Goal: Information Seeking & Learning: Learn about a topic

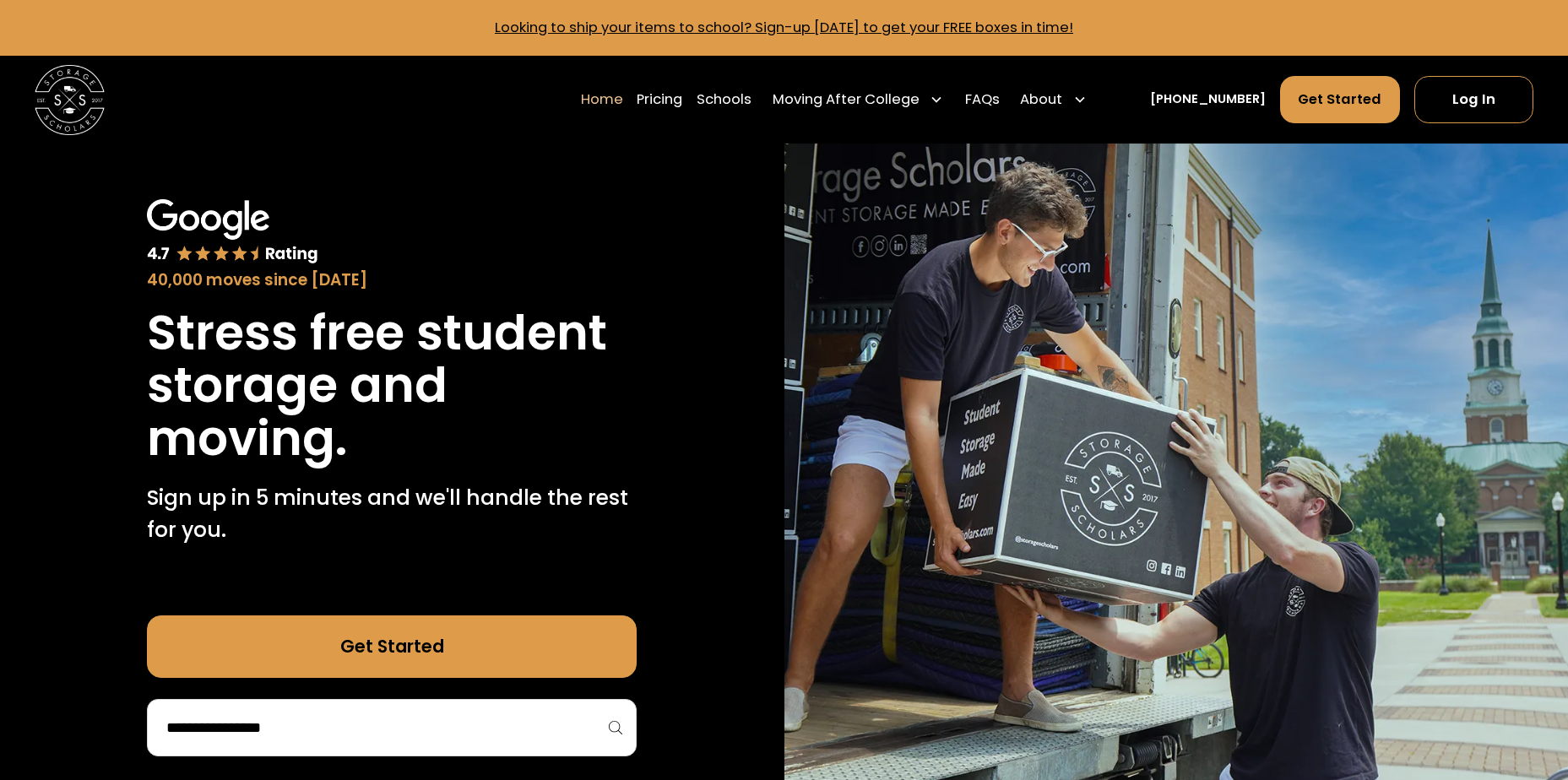
click at [559, 217] on div "40,000 moves since [DATE]" at bounding box center [392, 246] width 490 height 93
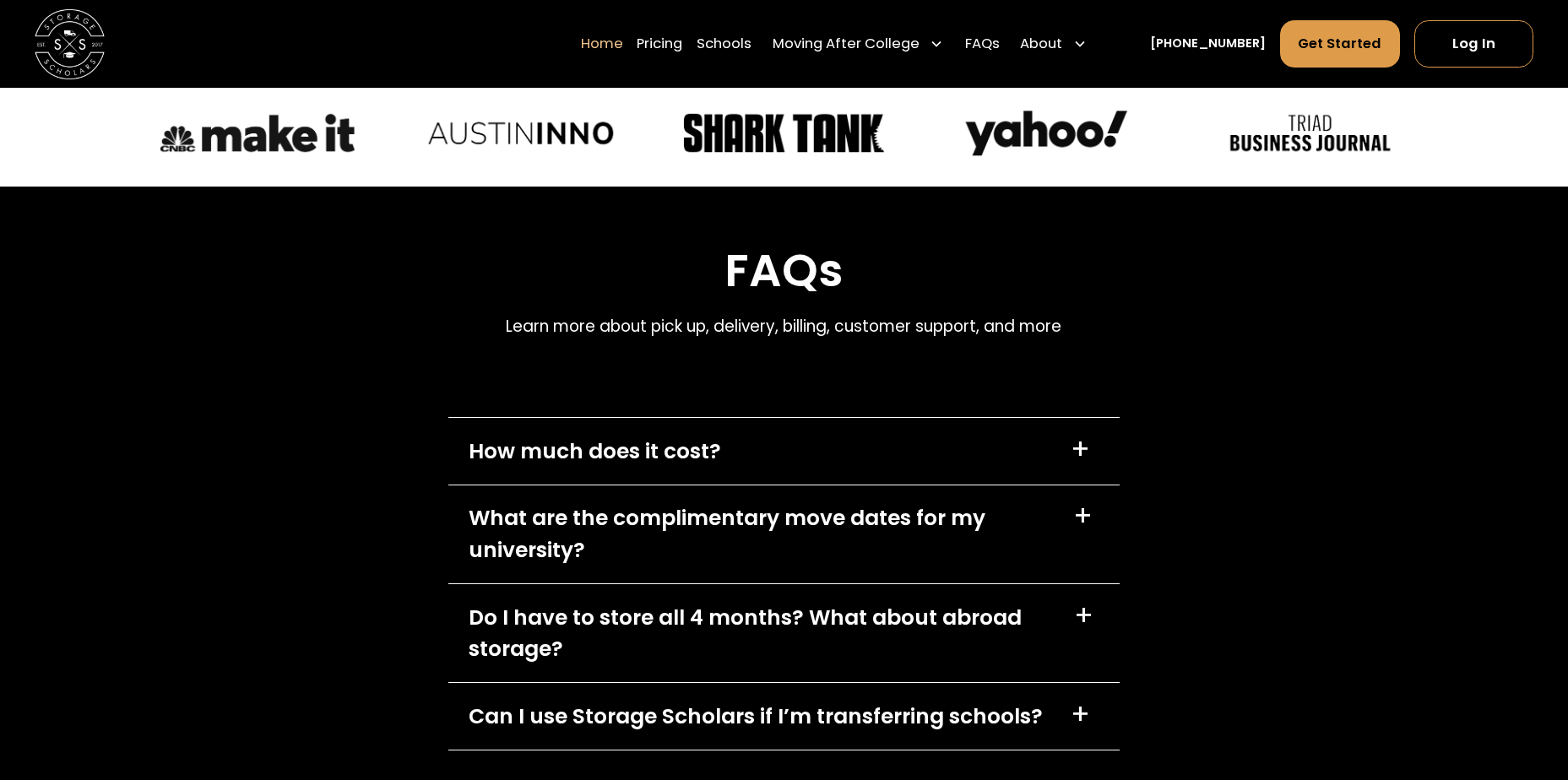
scroll to position [5151, 0]
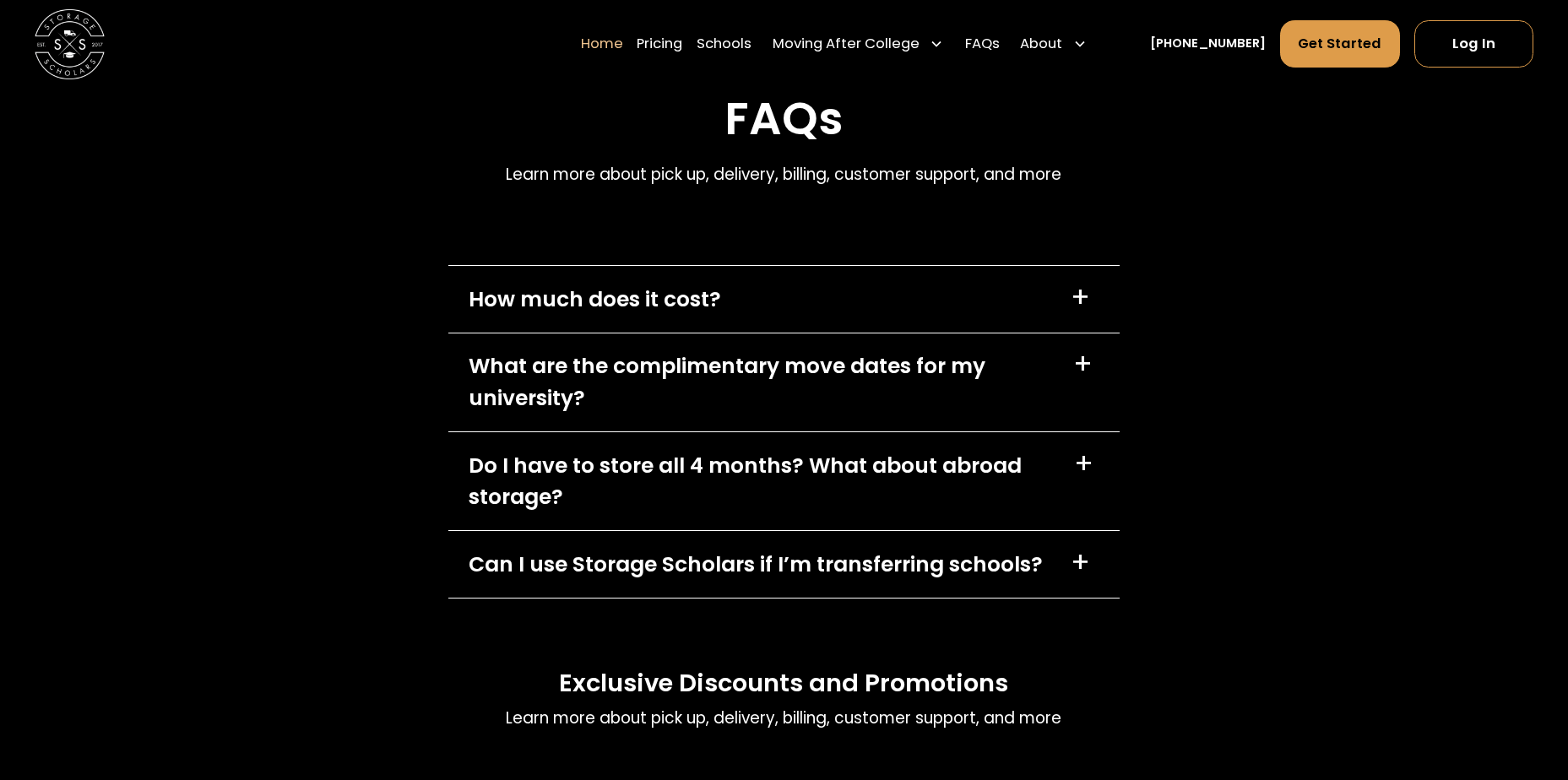
click at [582, 315] on div "How much does it cost?" at bounding box center [595, 300] width 252 height 31
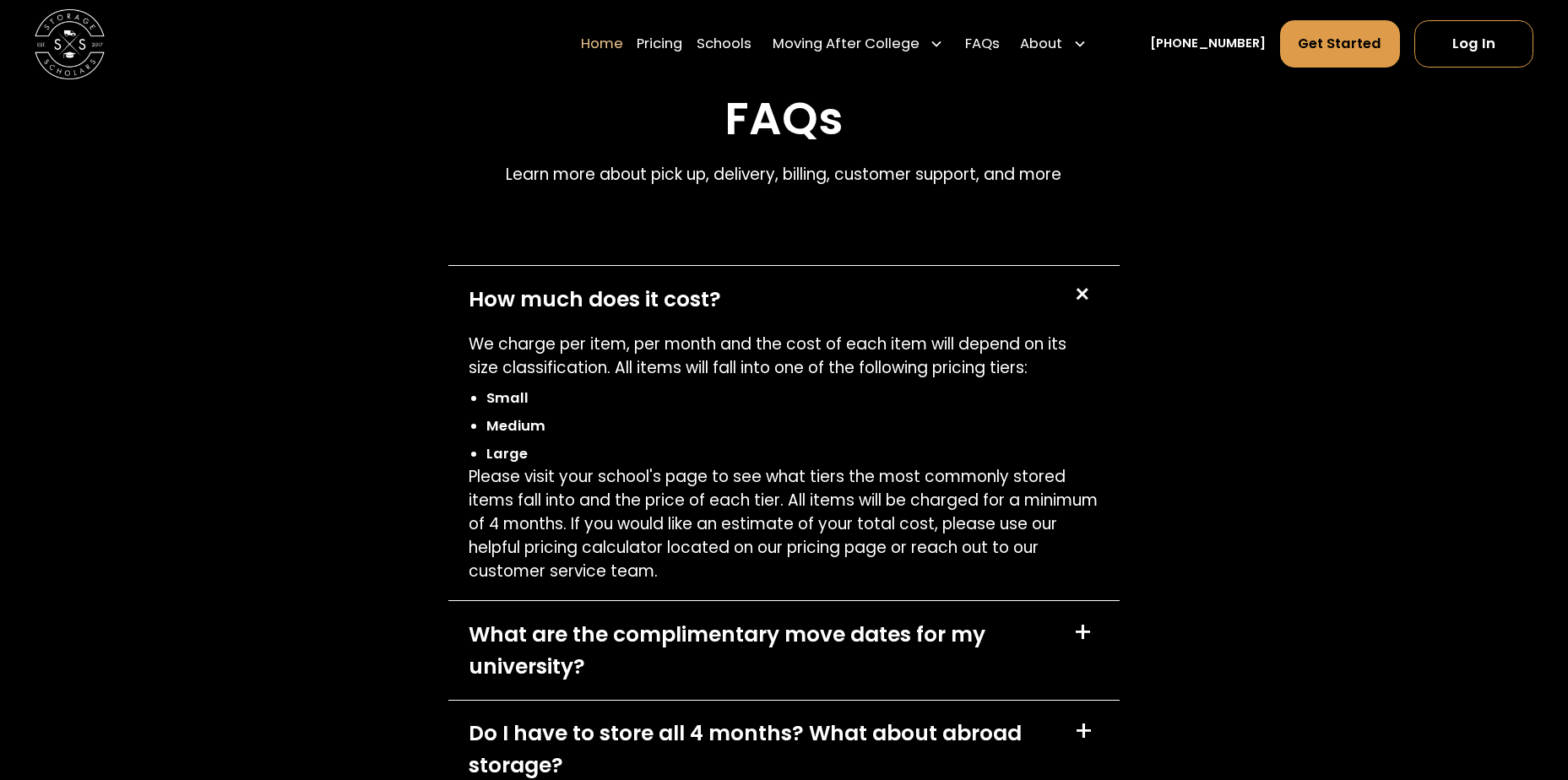
click at [241, 423] on div "FAQs Learn more about pick up, delivery, billing, customer support, and more Ho…" at bounding box center [784, 614] width 1568 height 1158
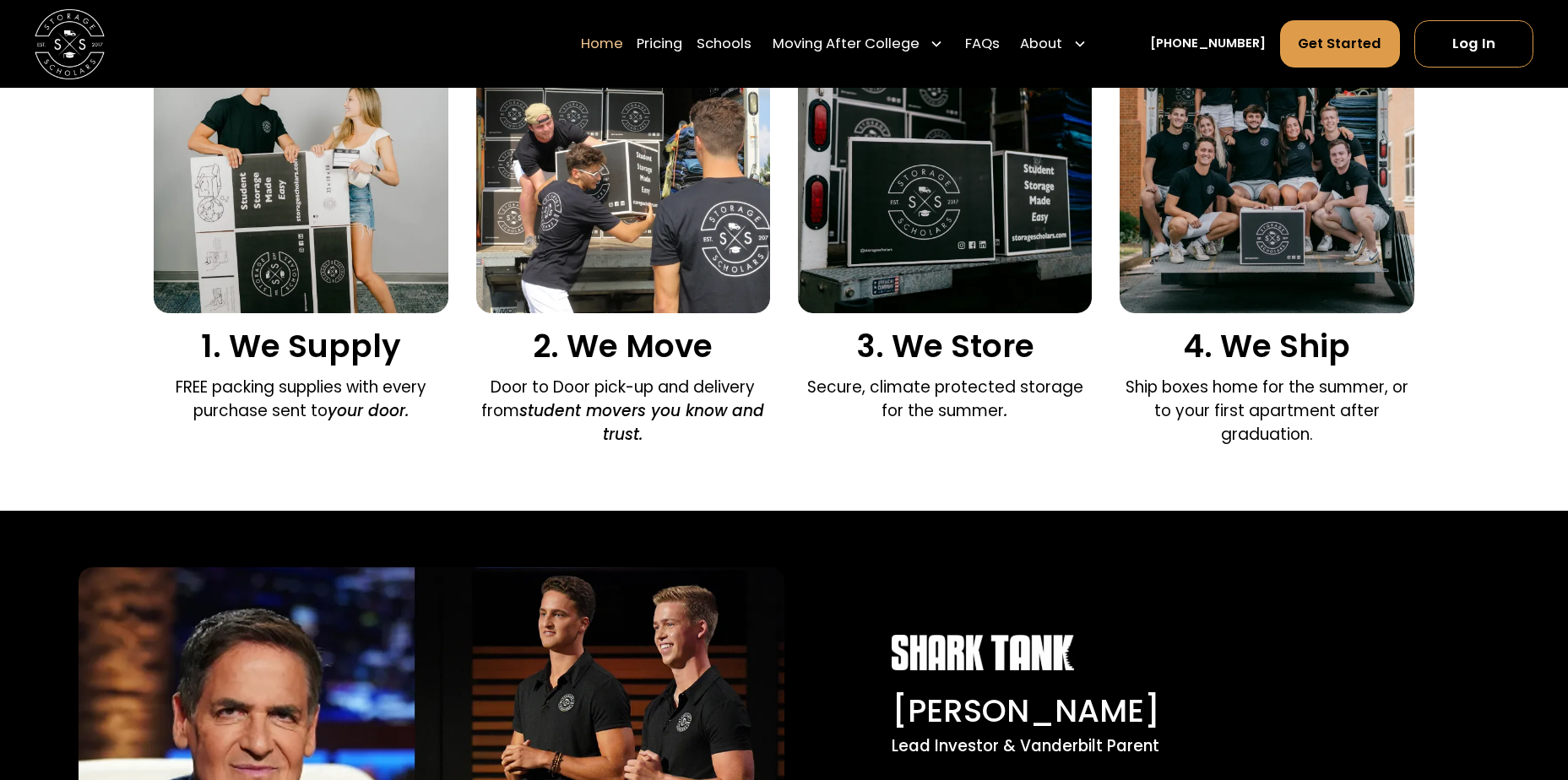
scroll to position [0, 0]
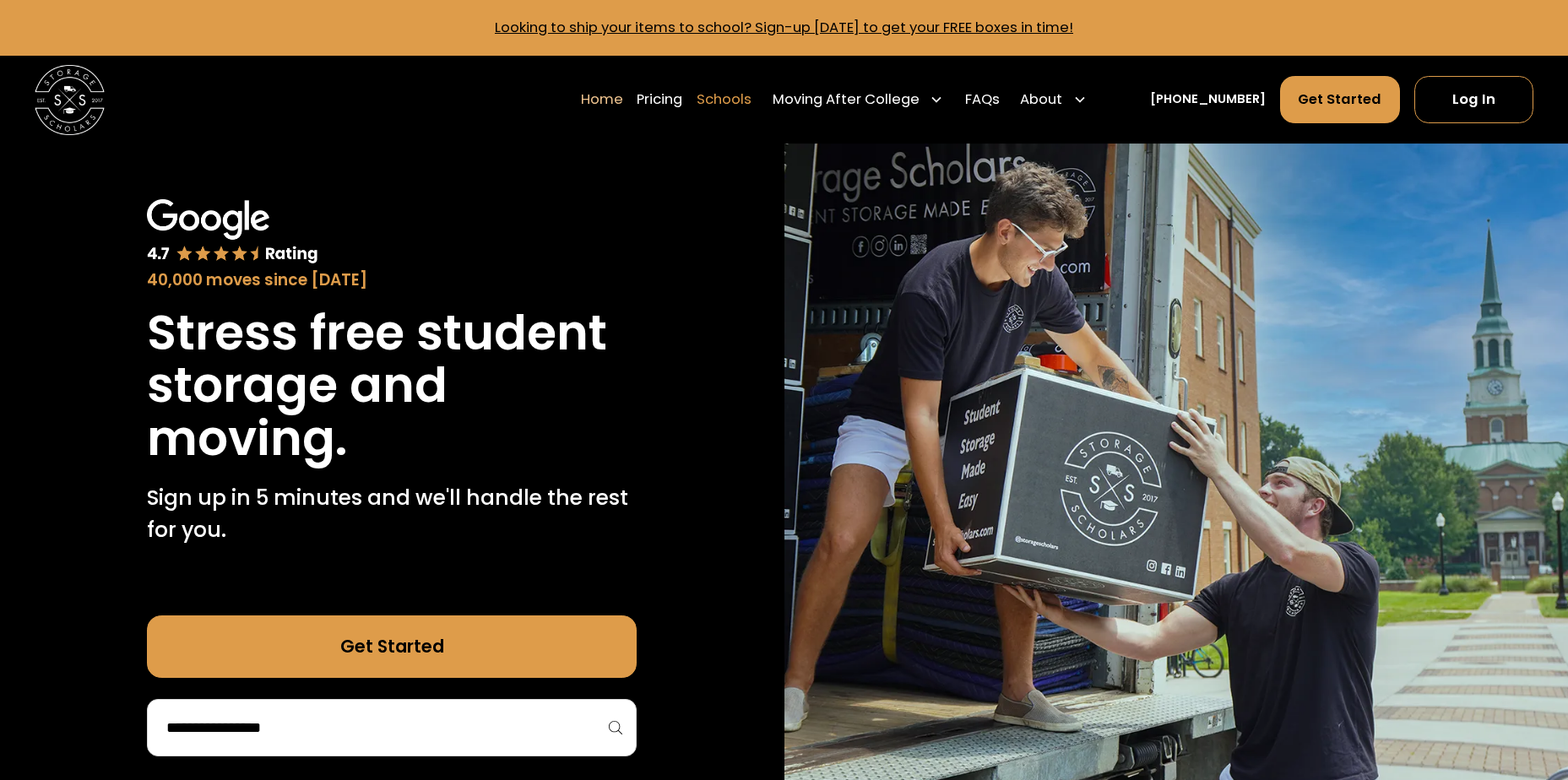
click at [752, 83] on link "Schools" at bounding box center [724, 100] width 55 height 49
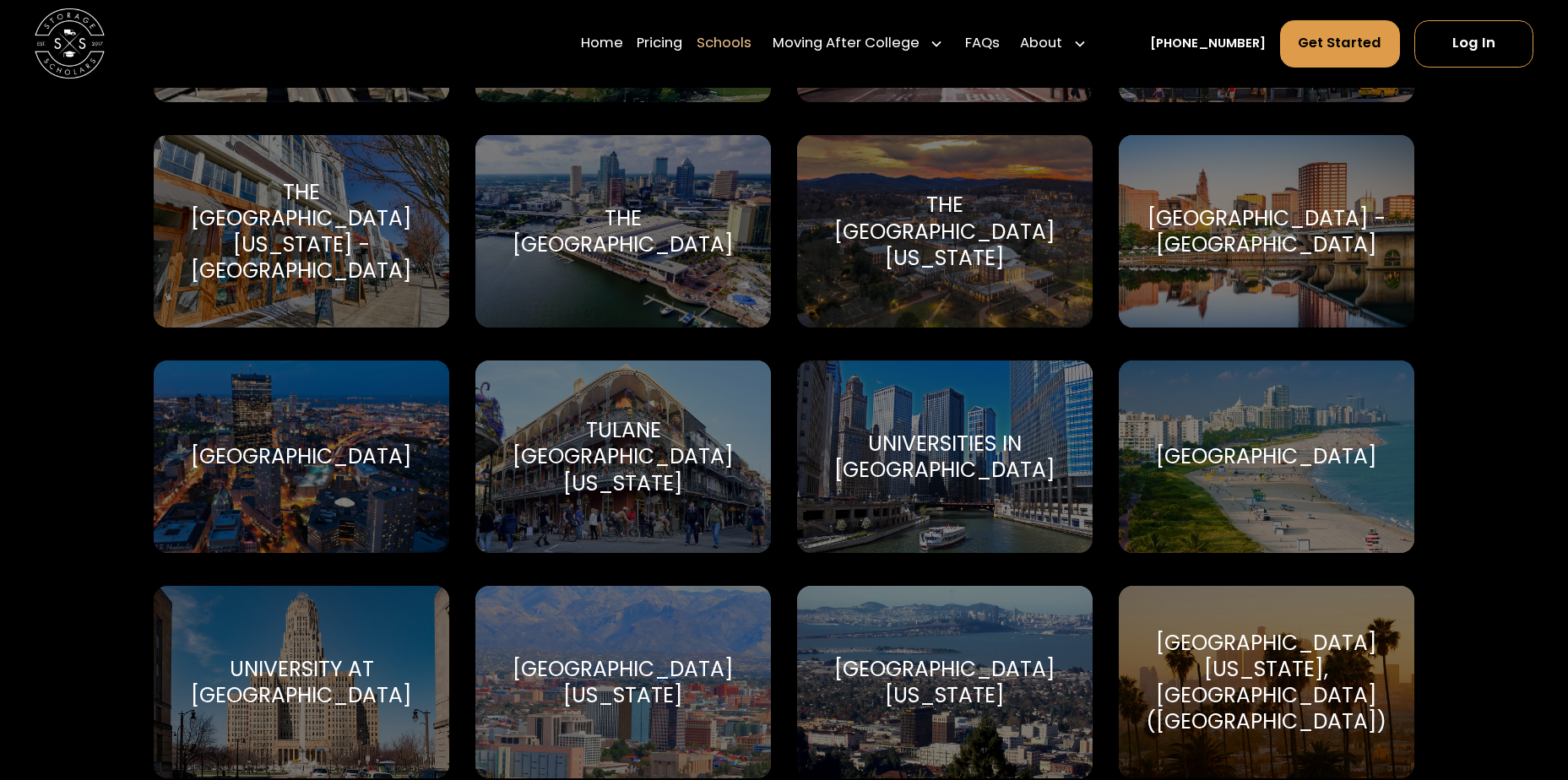
scroll to position [7516, 0]
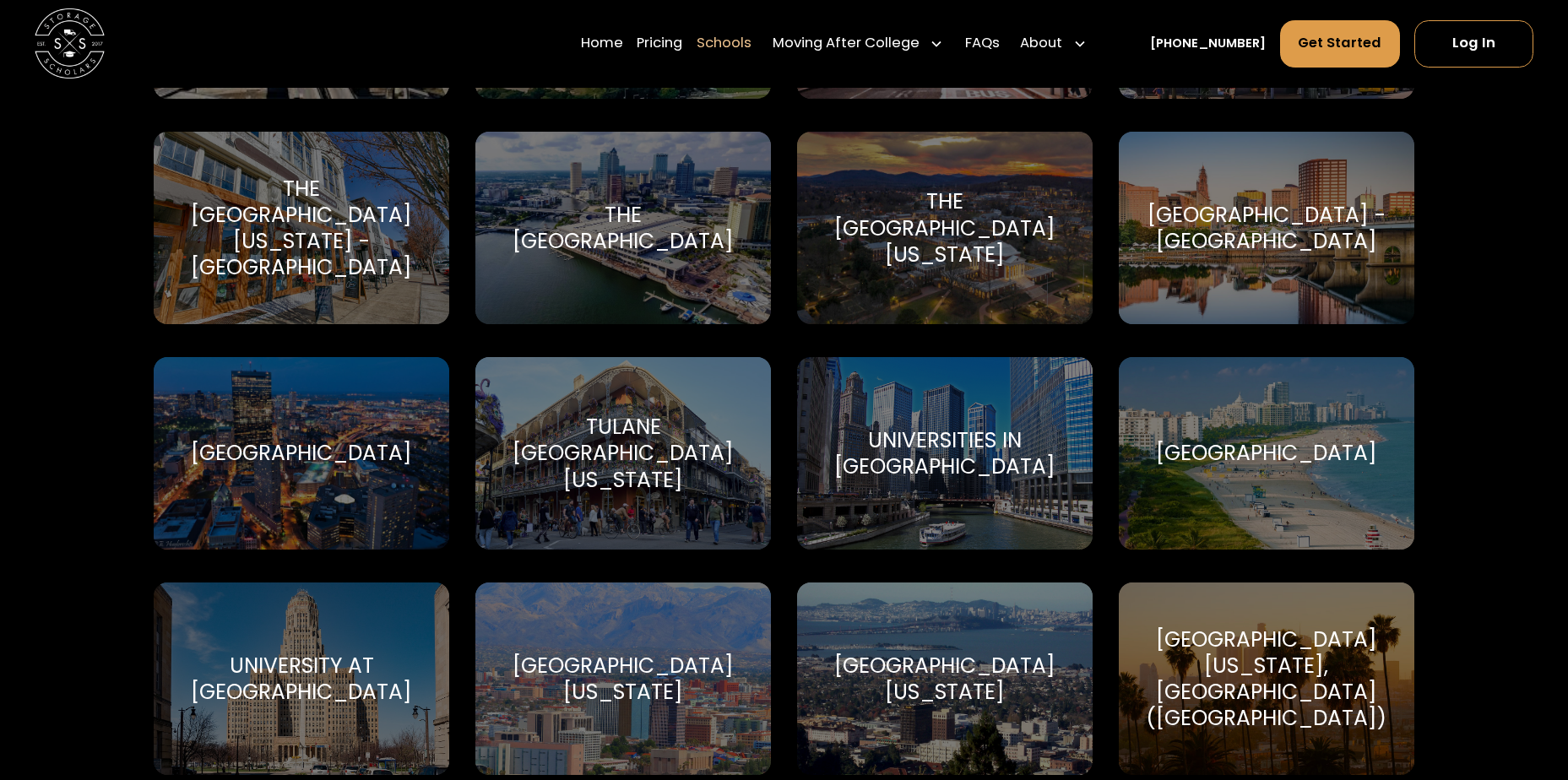
click at [921, 451] on div "Universities in Chicago" at bounding box center [945, 453] width 253 height 52
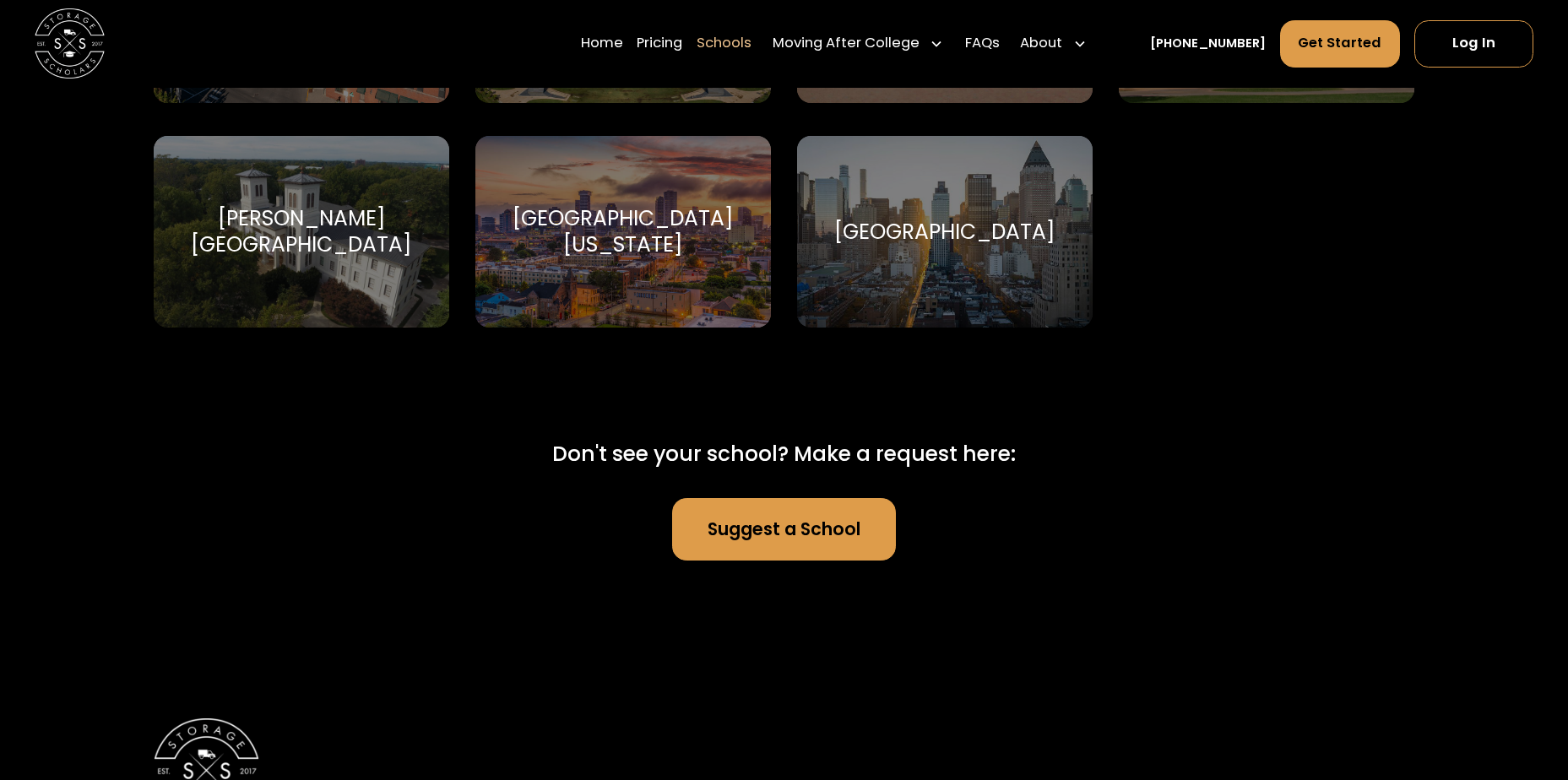
scroll to position [10893, 0]
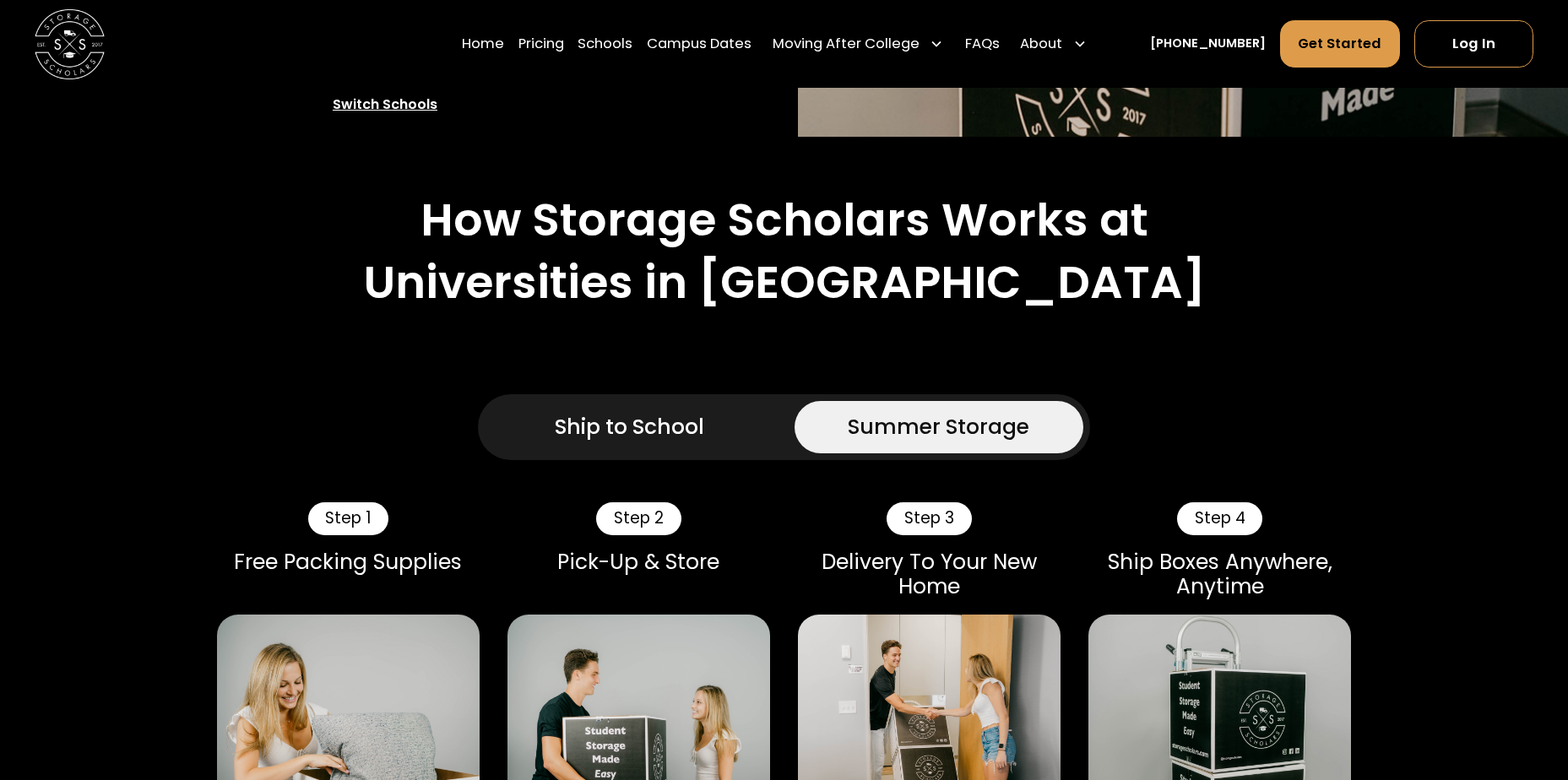
scroll to position [845, 0]
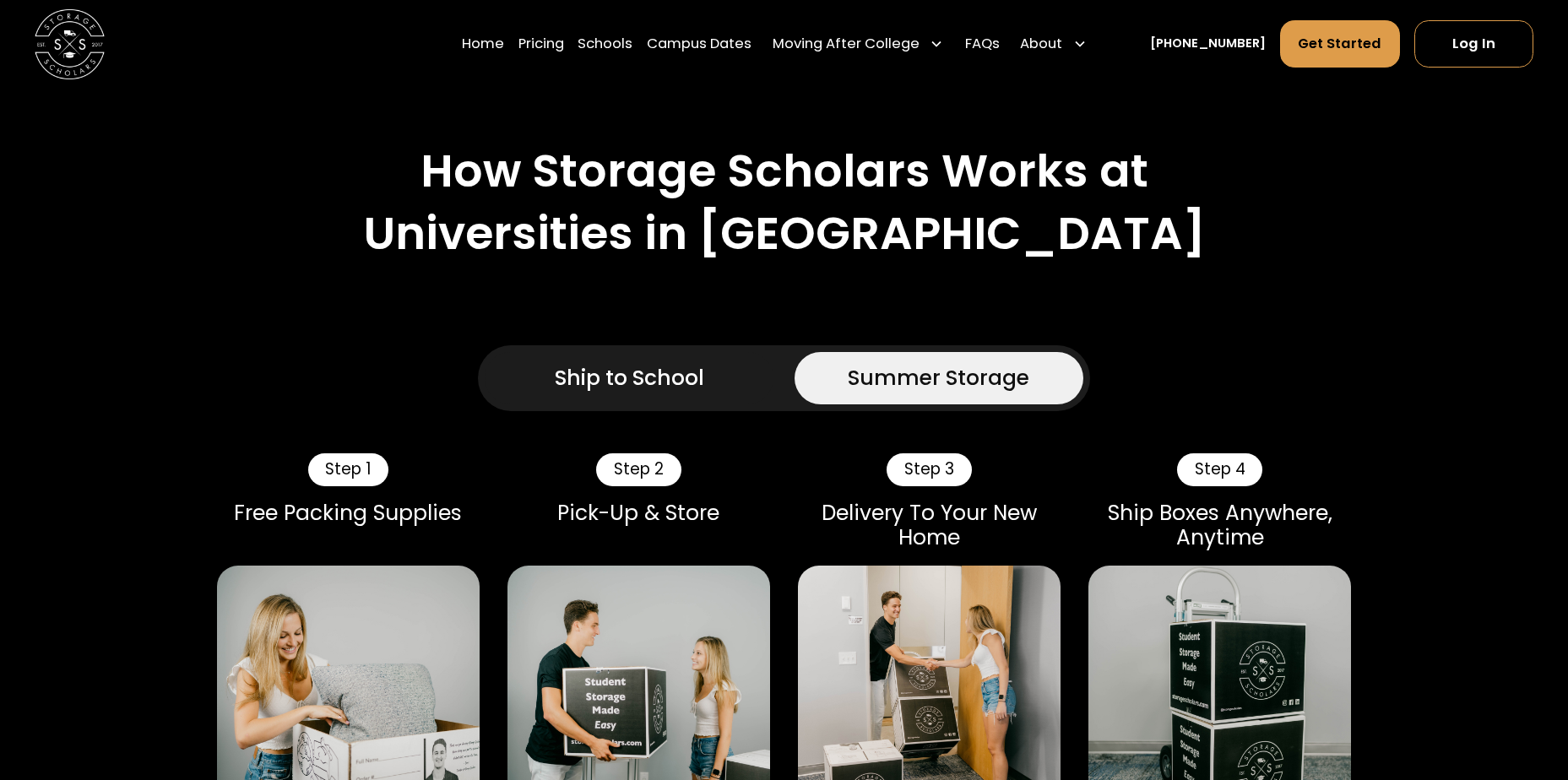
click at [714, 352] on link "Ship to School" at bounding box center [628, 378] width 289 height 52
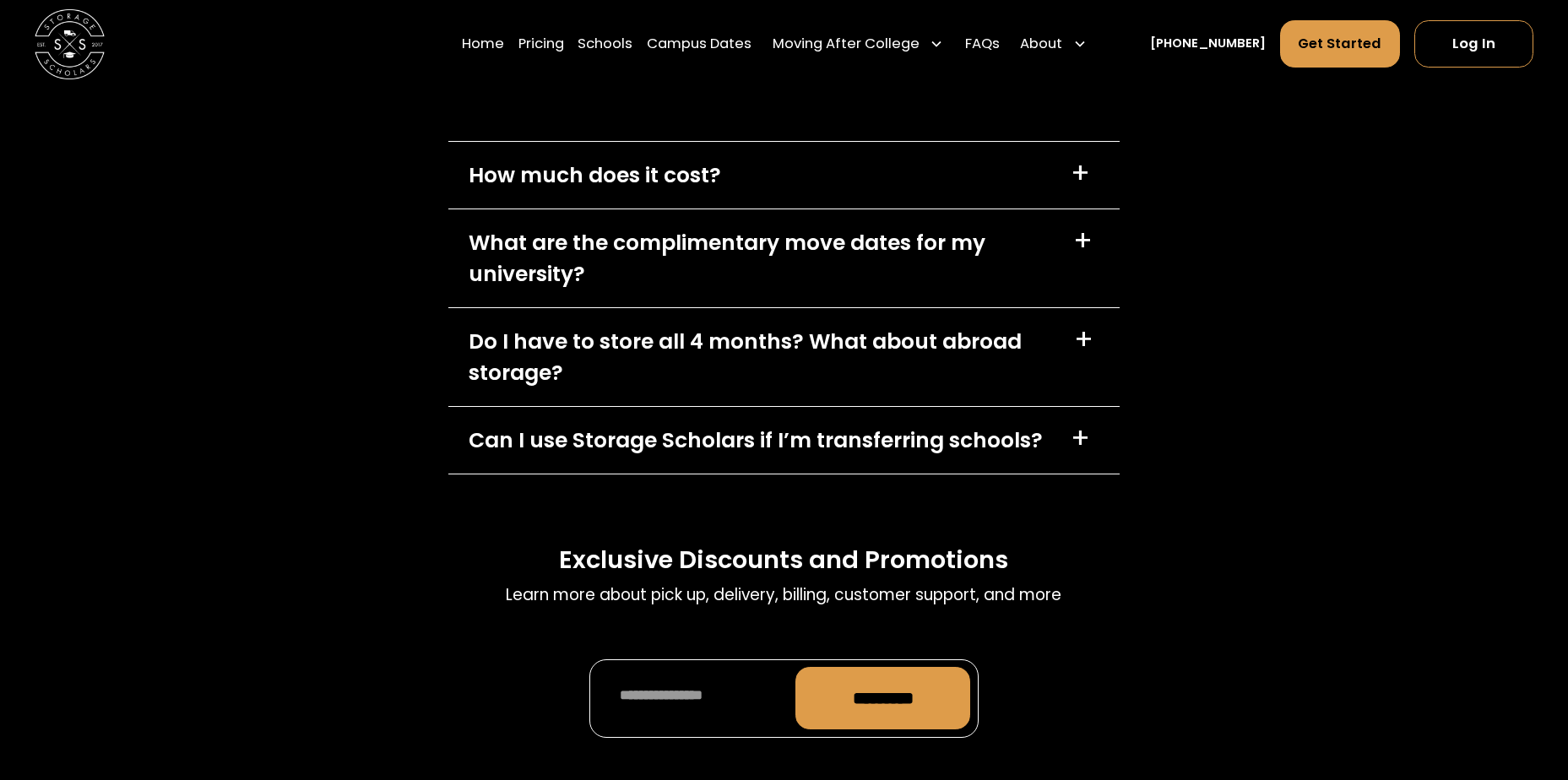
scroll to position [7600, 0]
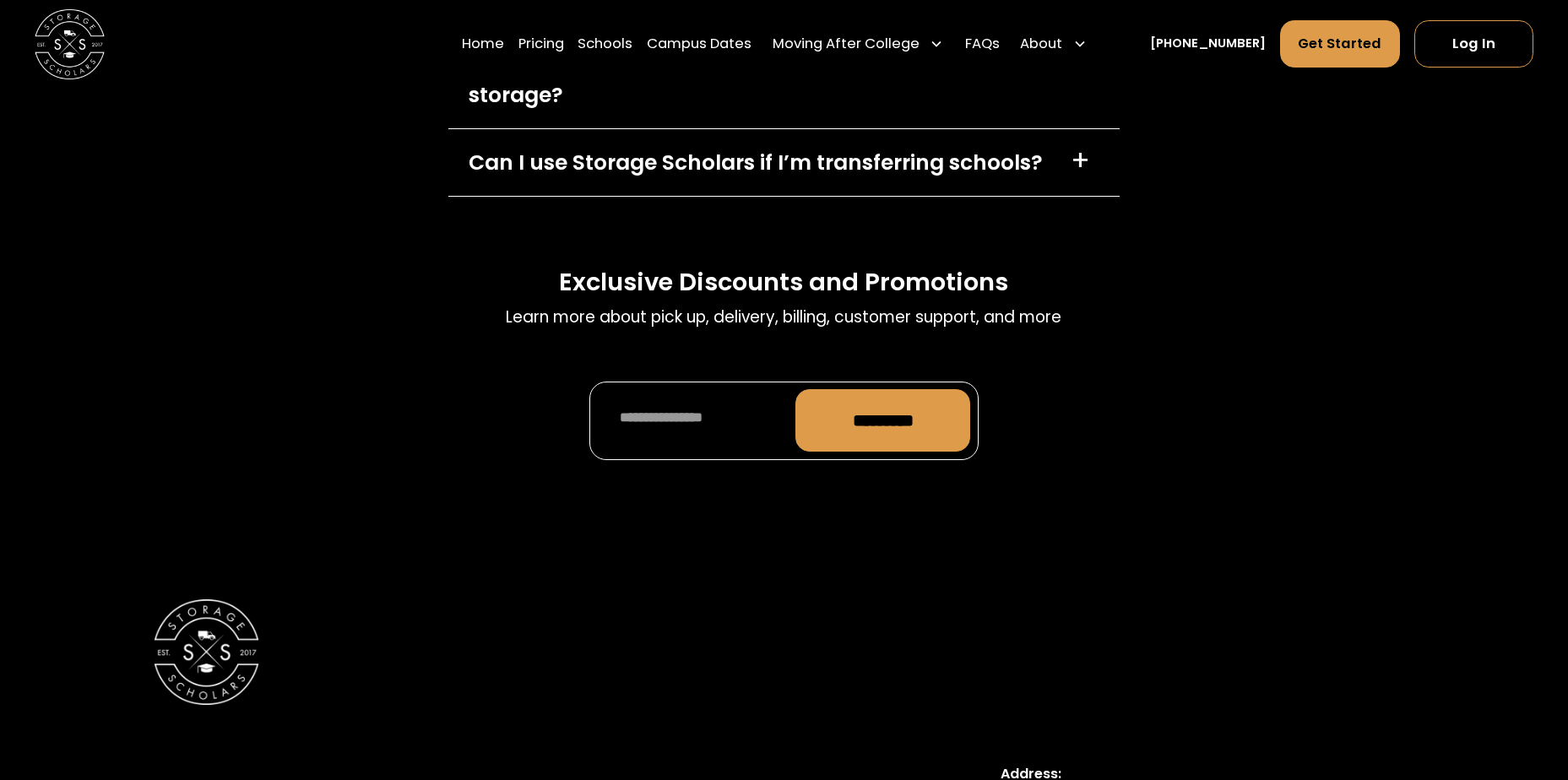
click at [411, 445] on div "FAQs Learn more about pick up, delivery, billing, customer support, and more Ho…" at bounding box center [784, 82] width 1568 height 897
